Goal: Information Seeking & Learning: Learn about a topic

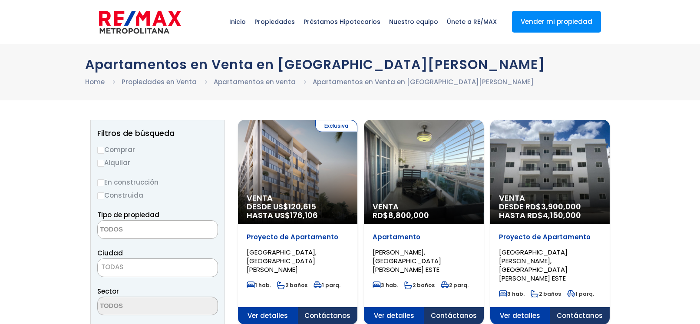
select select
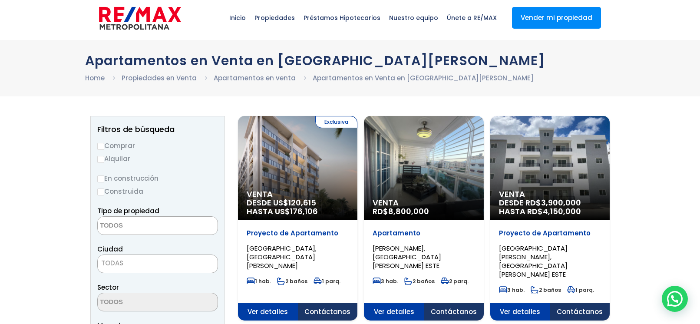
scroll to position [5, 0]
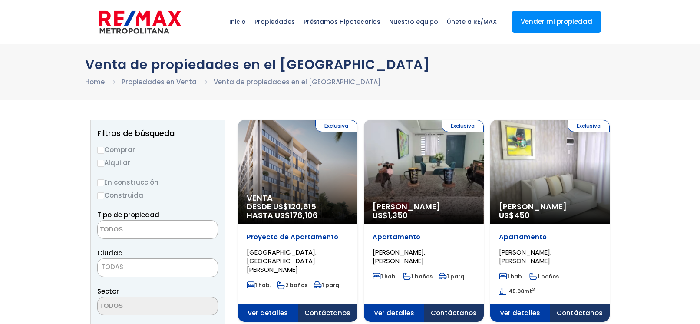
select select
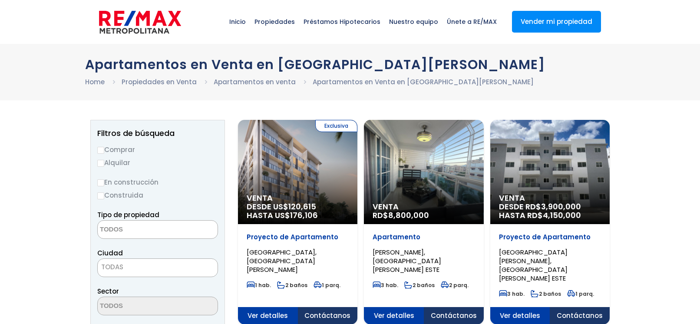
select select
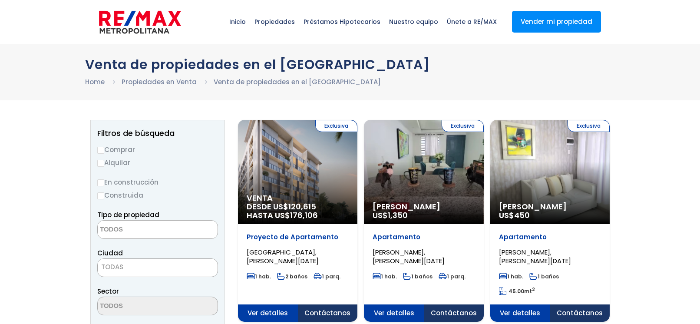
select select
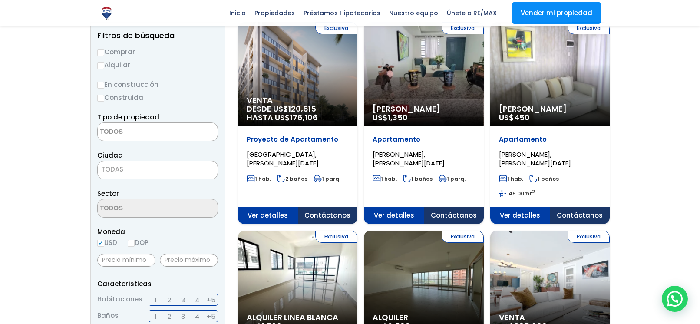
scroll to position [35, 0]
